Goal: Information Seeking & Learning: Stay updated

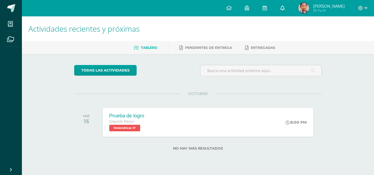
click at [284, 10] on span at bounding box center [282, 8] width 4 height 6
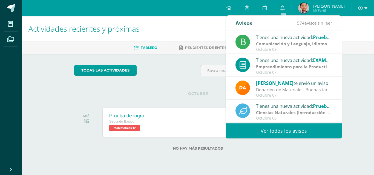
click at [270, 45] on strong "Comunicación y Lenguaje, Idioma Español" at bounding box center [300, 44] width 89 height 6
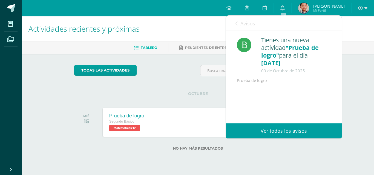
click at [237, 25] on icon at bounding box center [236, 23] width 2 height 4
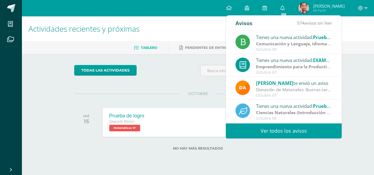
click at [270, 46] on strong "Comunicación y Lenguaje, Idioma Español" at bounding box center [300, 44] width 89 height 6
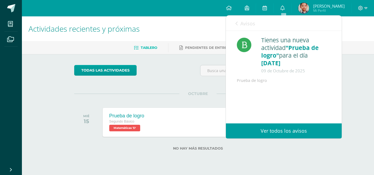
click at [262, 128] on link "Ver todos los avisos" at bounding box center [284, 131] width 116 height 15
click at [266, 130] on link "Ver todos los avisos" at bounding box center [284, 131] width 116 height 15
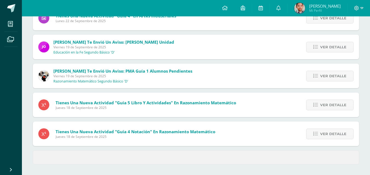
scroll to position [224, 0]
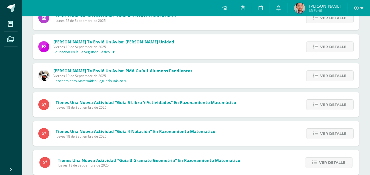
click at [329, 142] on div "Ver detalle" at bounding box center [328, 134] width 61 height 25
click at [262, 133] on div "Tienes una nueva actividad "Guia 4 Notación" En Razonamiento Matemático [DATE] …" at bounding box center [196, 134] width 326 height 25
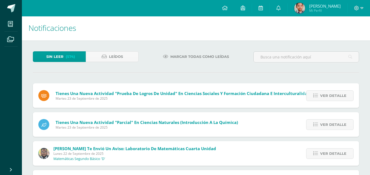
scroll to position [0, 0]
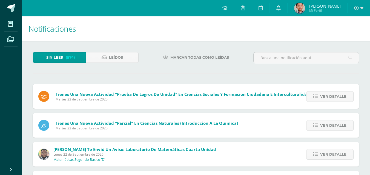
click at [281, 8] on icon at bounding box center [278, 7] width 4 height 5
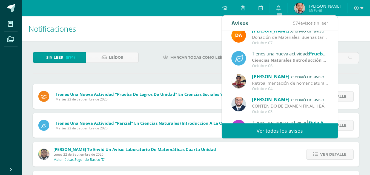
scroll to position [55, 0]
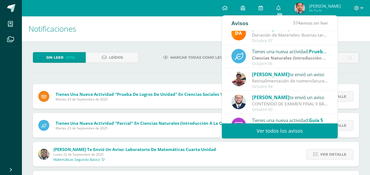
click at [285, 65] on div "Octubre 06" at bounding box center [290, 64] width 76 height 5
click at [284, 65] on div "Octubre 06" at bounding box center [290, 64] width 76 height 5
